Goal: Task Accomplishment & Management: Use online tool/utility

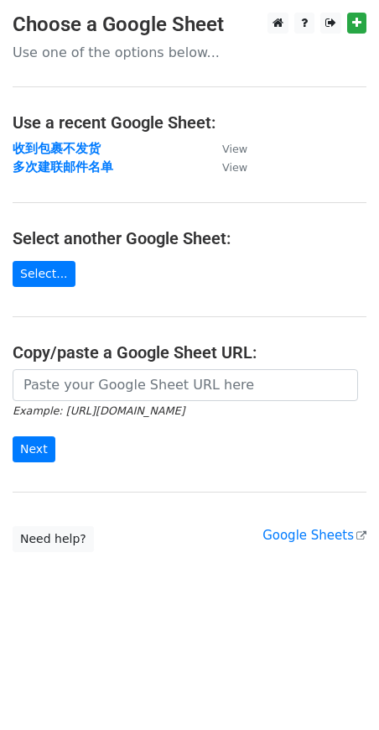
click at [306, 463] on div "Example: https://docs.google.com/spreadsheets/d/abc/edit Next" at bounding box center [189, 424] width 379 height 111
click at [241, 236] on h4 "Select another Google Sheet:" at bounding box center [190, 238] width 354 height 20
click at [310, 612] on body "Choose a Google Sheet Use one of the options below... Use a recent Google Sheet…" at bounding box center [189, 316] width 379 height 607
click at [41, 276] on link "Select..." at bounding box center [44, 274] width 63 height 26
click at [55, 276] on link "Select..." at bounding box center [44, 274] width 63 height 26
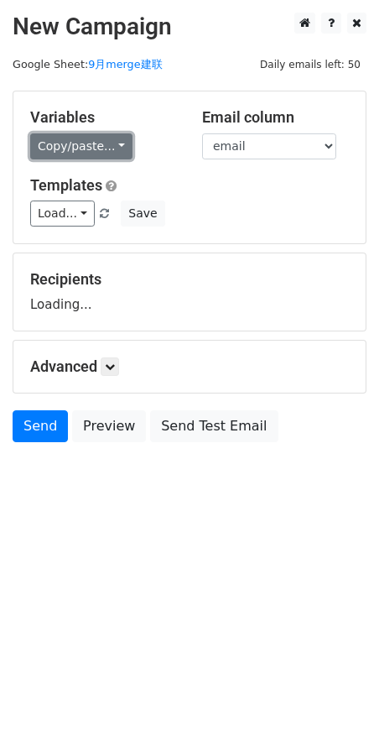
click at [86, 157] on link "Copy/paste..." at bounding box center [81, 146] width 102 height 26
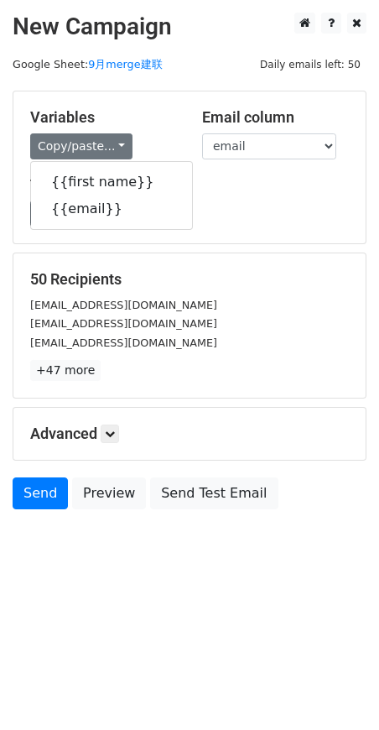
click at [197, 189] on h5 "Templates" at bounding box center [189, 185] width 319 height 18
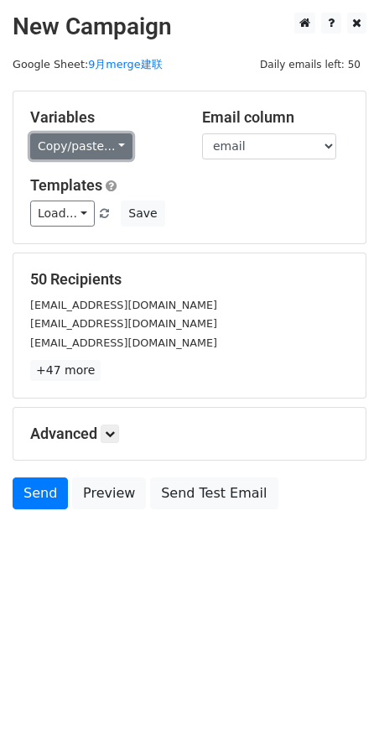
click at [81, 144] on link "Copy/paste..." at bounding box center [81, 146] width 102 height 26
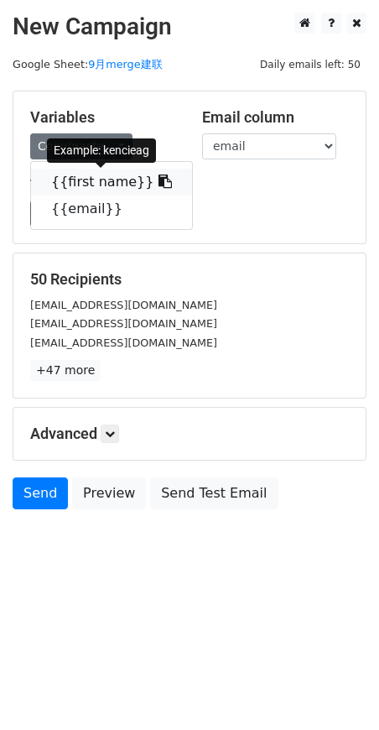
click at [81, 175] on link "{{first name}}" at bounding box center [111, 182] width 161 height 27
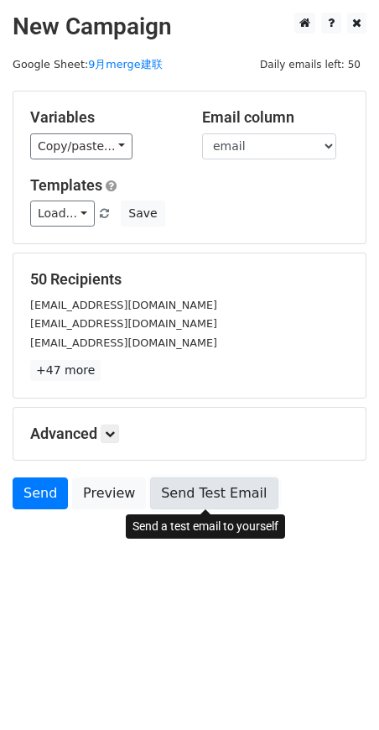
click at [201, 488] on link "Send Test Email" at bounding box center [214, 494] width 128 height 32
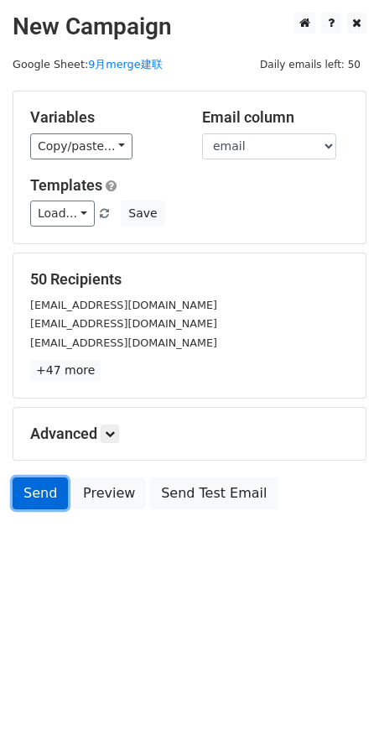
click at [39, 498] on link "Send" at bounding box center [40, 494] width 55 height 32
